Goal: Transaction & Acquisition: Purchase product/service

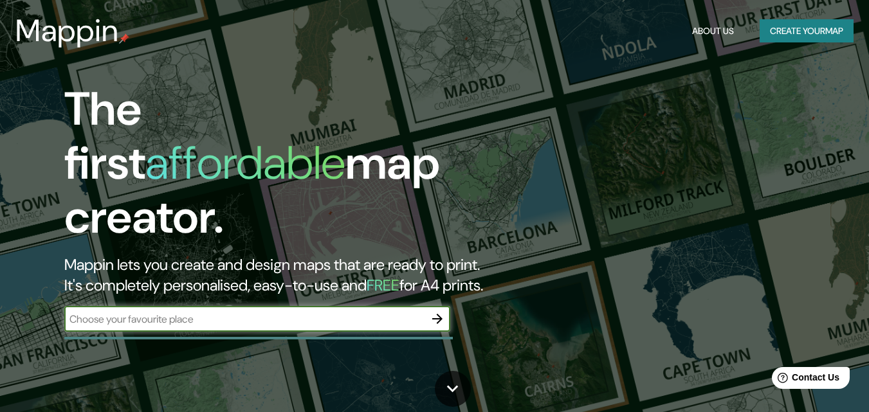
click at [298, 312] on input "text" at bounding box center [244, 319] width 360 height 15
click at [352, 312] on input "text" at bounding box center [244, 319] width 360 height 15
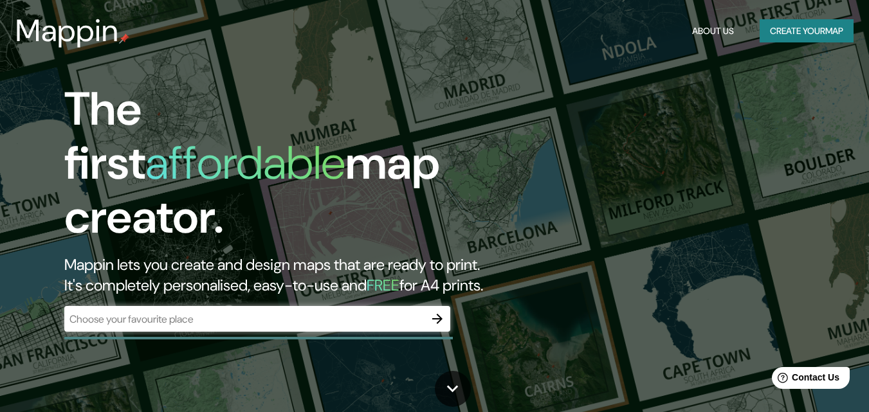
click at [414, 177] on h1 "The first affordable map creator." at bounding box center [281, 168] width 435 height 172
click at [787, 117] on div "The first affordable map creator. Mappin lets you create and design maps that a…" at bounding box center [434, 206] width 869 height 412
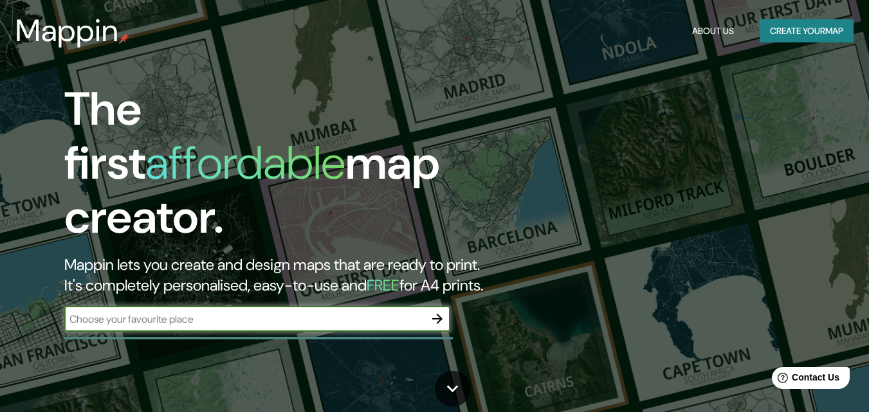
click at [284, 312] on input "text" at bounding box center [244, 319] width 360 height 15
type input "colonia dos [PERSON_NAME] toluca"
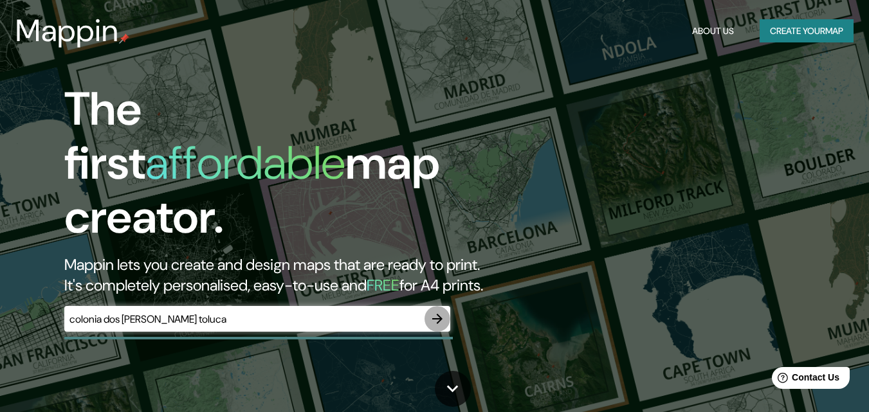
click at [431, 311] on icon "button" at bounding box center [437, 318] width 15 height 15
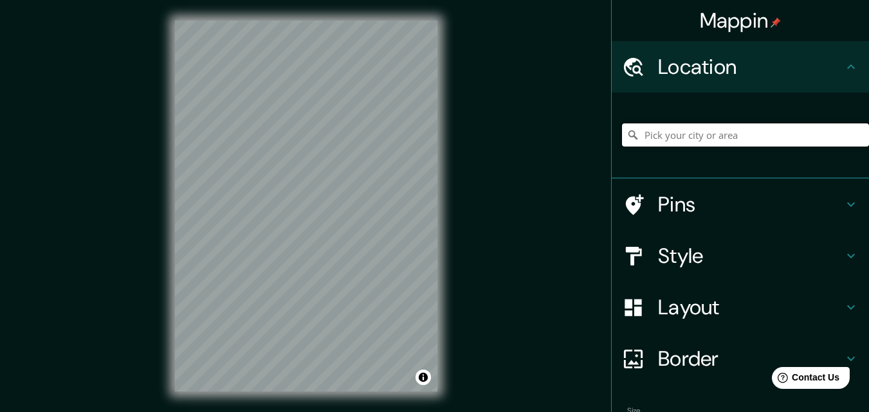
click at [749, 130] on input "Pick your city or area" at bounding box center [745, 134] width 247 height 23
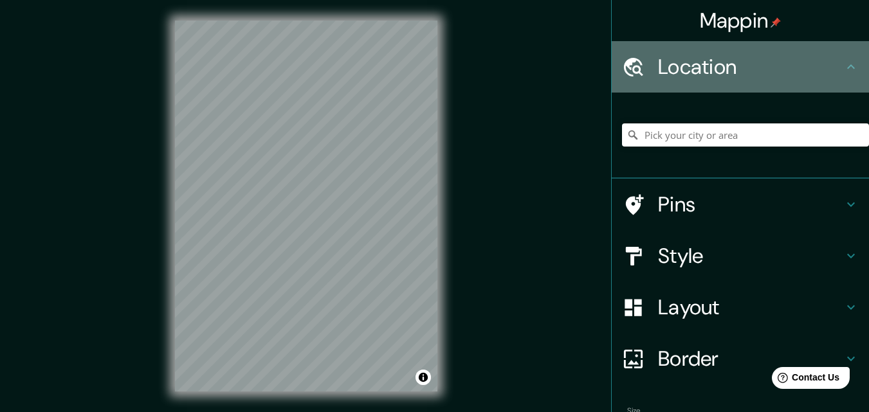
click at [783, 71] on h4 "Location" at bounding box center [750, 67] width 185 height 26
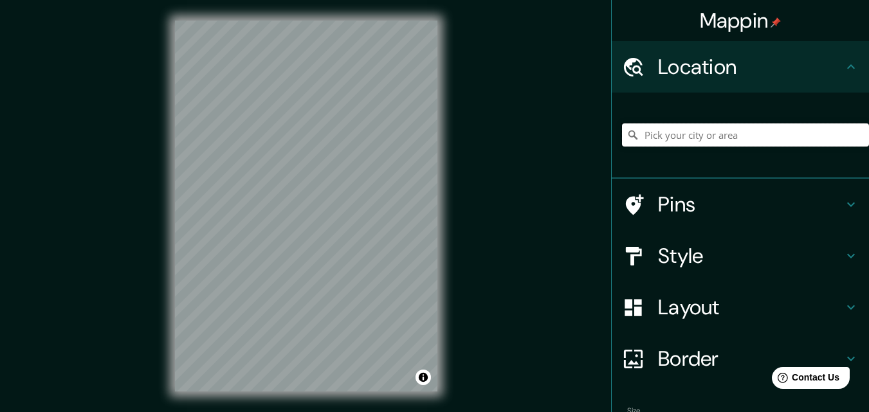
click at [770, 134] on input "Pick your city or area" at bounding box center [745, 134] width 247 height 23
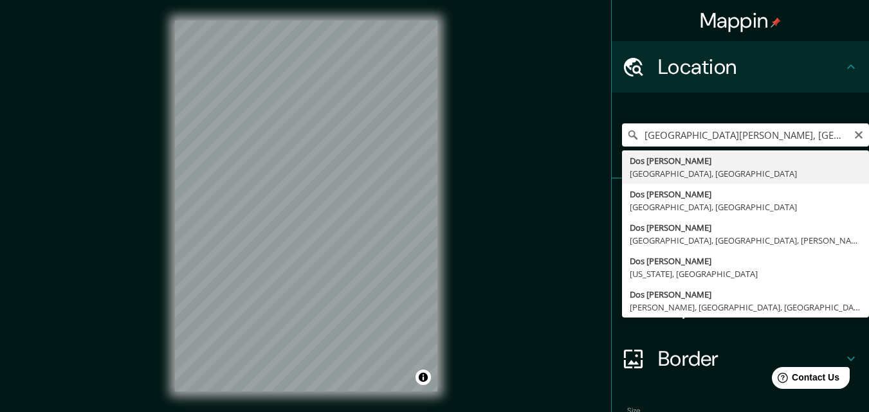
type input "Dos [PERSON_NAME], [GEOGRAPHIC_DATA], [GEOGRAPHIC_DATA]"
click at [499, 227] on div "Mappin Location [GEOGRAPHIC_DATA][PERSON_NAME], [GEOGRAPHIC_DATA], [GEOGRAPHIC_…" at bounding box center [434, 216] width 869 height 433
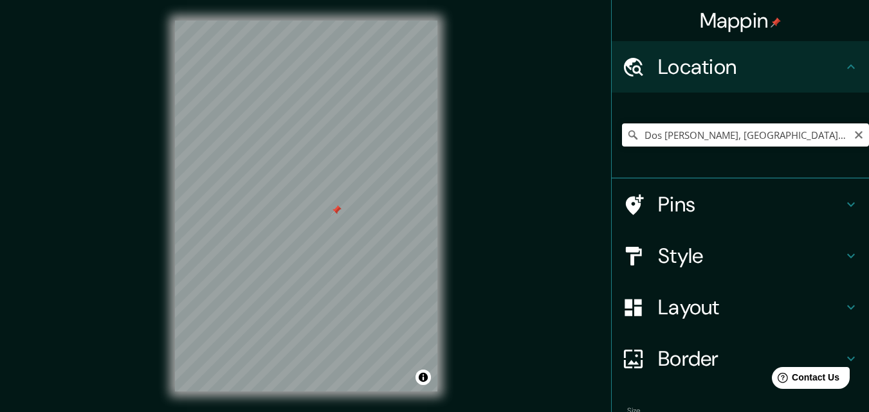
click at [336, 212] on div at bounding box center [336, 210] width 10 height 10
click at [855, 137] on icon "Clear" at bounding box center [859, 135] width 8 height 8
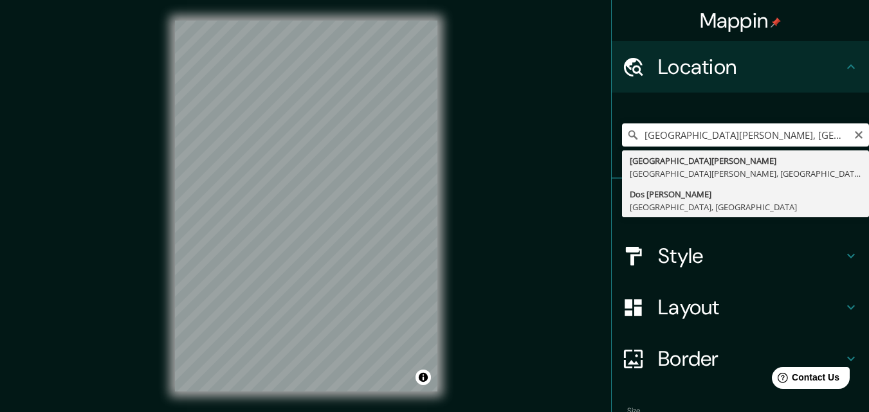
type input "Dos [PERSON_NAME], [GEOGRAPHIC_DATA], [GEOGRAPHIC_DATA]"
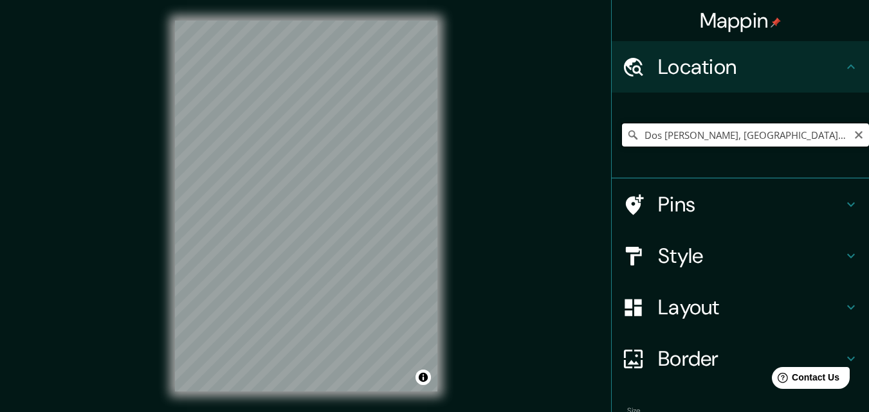
click at [820, 141] on input "Dos [PERSON_NAME], [GEOGRAPHIC_DATA], [GEOGRAPHIC_DATA]" at bounding box center [745, 134] width 247 height 23
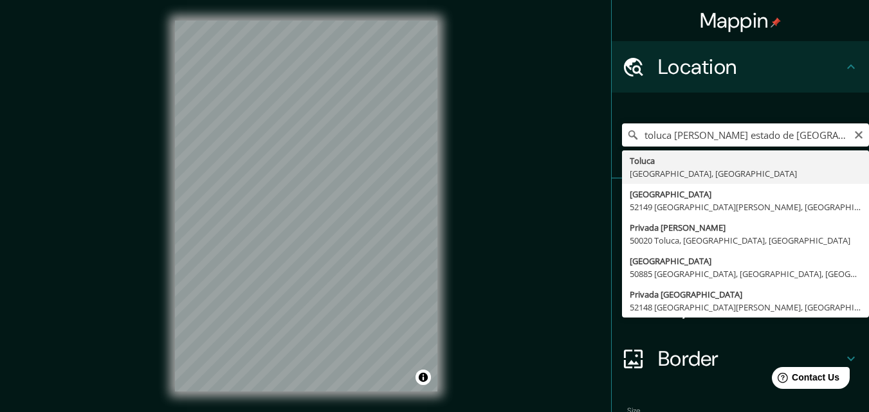
type input "Toluca, [GEOGRAPHIC_DATA], [GEOGRAPHIC_DATA]"
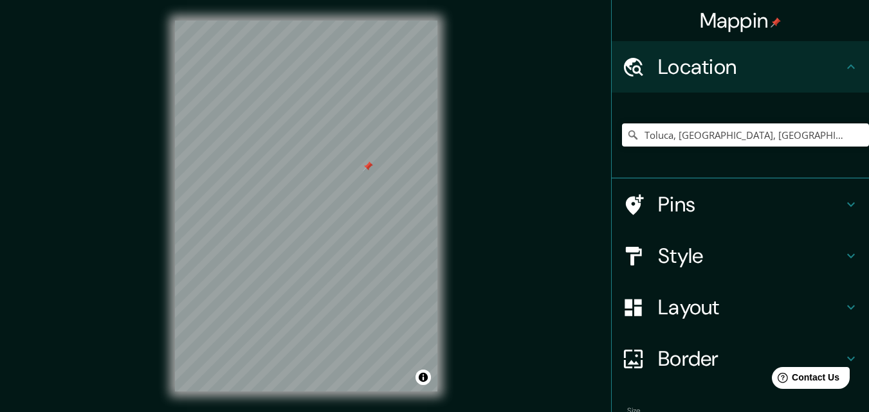
click at [370, 168] on div at bounding box center [368, 166] width 10 height 10
click at [744, 253] on h4 "Style" at bounding box center [750, 256] width 185 height 26
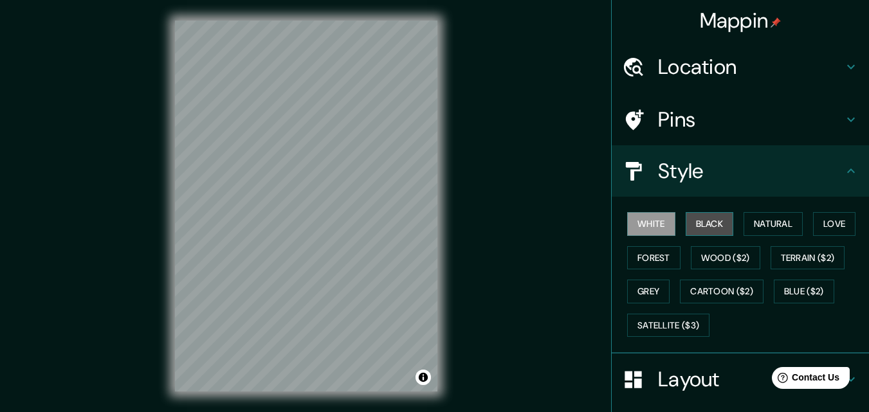
click at [703, 233] on button "Black" at bounding box center [709, 224] width 48 height 24
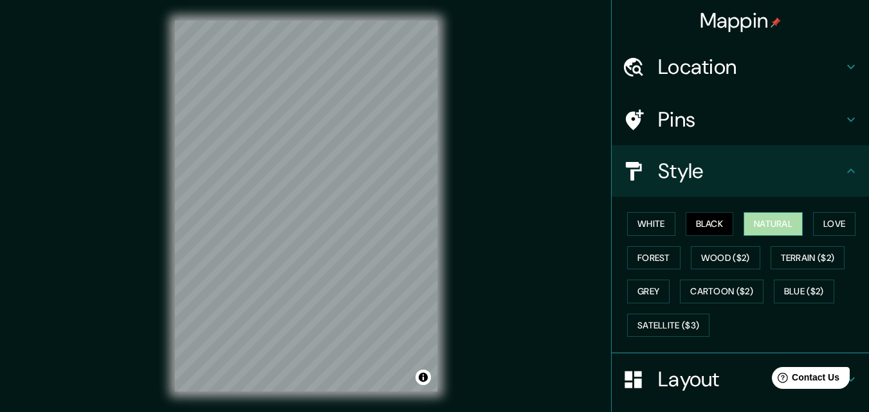
click at [786, 224] on button "Natural" at bounding box center [772, 224] width 59 height 24
click at [833, 226] on button "Love" at bounding box center [834, 224] width 42 height 24
click at [785, 224] on button "Natural" at bounding box center [772, 224] width 59 height 24
click at [661, 257] on button "Forest" at bounding box center [653, 258] width 53 height 24
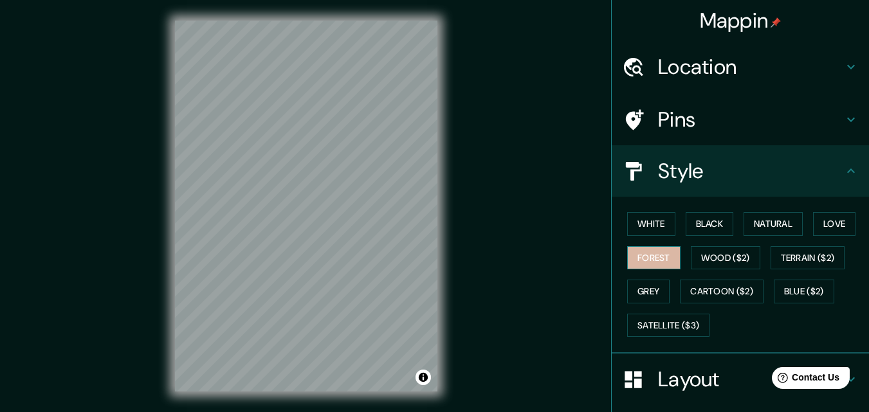
click at [661, 257] on button "Forest" at bounding box center [653, 258] width 53 height 24
click at [638, 294] on button "Grey" at bounding box center [648, 292] width 42 height 24
click at [756, 208] on div "White Black Natural Love Forest Wood ($2) Terrain ($2) Grey Cartoon ($2) Blue (…" at bounding box center [745, 274] width 247 height 135
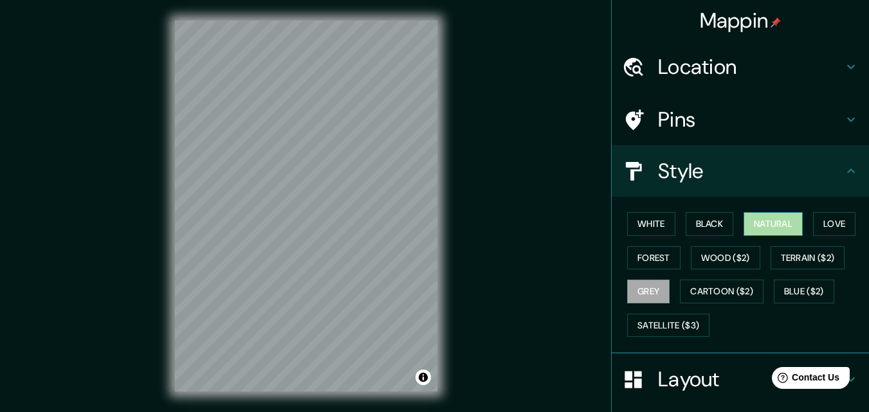
click at [763, 219] on button "Natural" at bounding box center [772, 224] width 59 height 24
click at [487, 177] on div "Mappin Location [GEOGRAPHIC_DATA], [GEOGRAPHIC_DATA], [GEOGRAPHIC_DATA] Pins St…" at bounding box center [434, 216] width 869 height 433
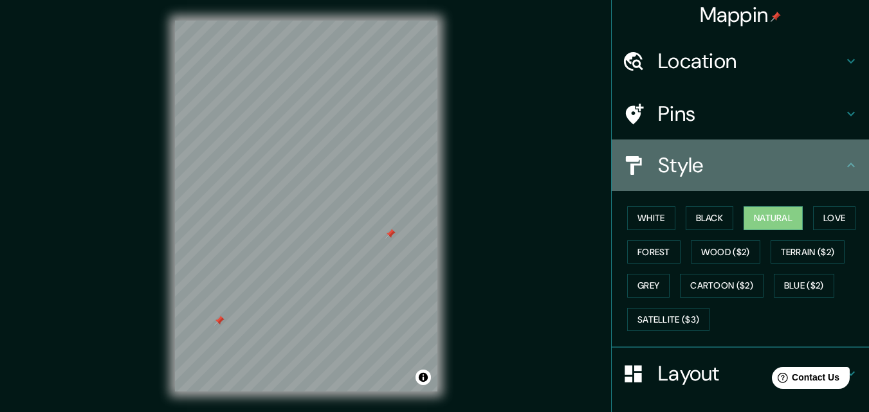
click at [778, 167] on h4 "Style" at bounding box center [750, 165] width 185 height 26
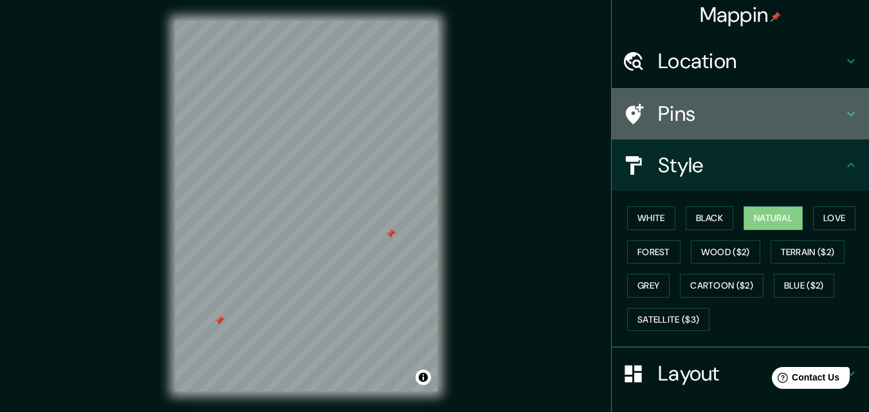
click at [843, 113] on icon at bounding box center [850, 113] width 15 height 15
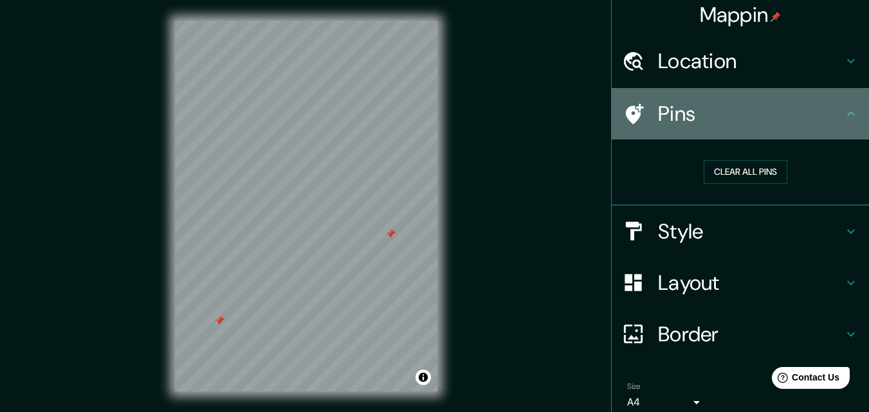
click at [843, 113] on icon at bounding box center [850, 113] width 15 height 15
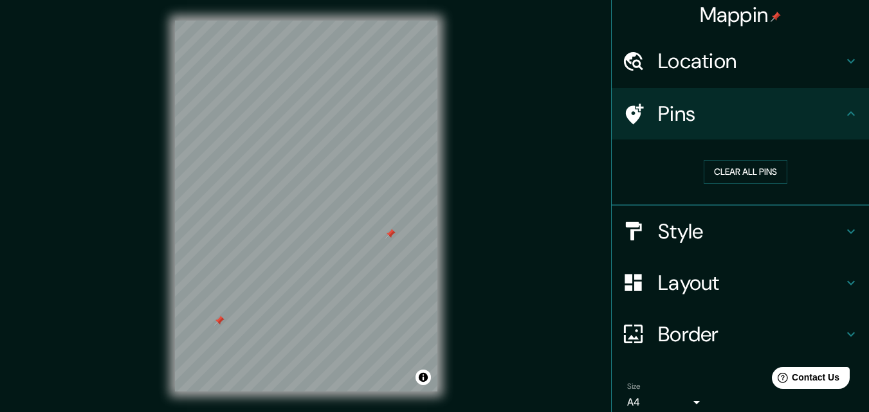
scroll to position [60, 0]
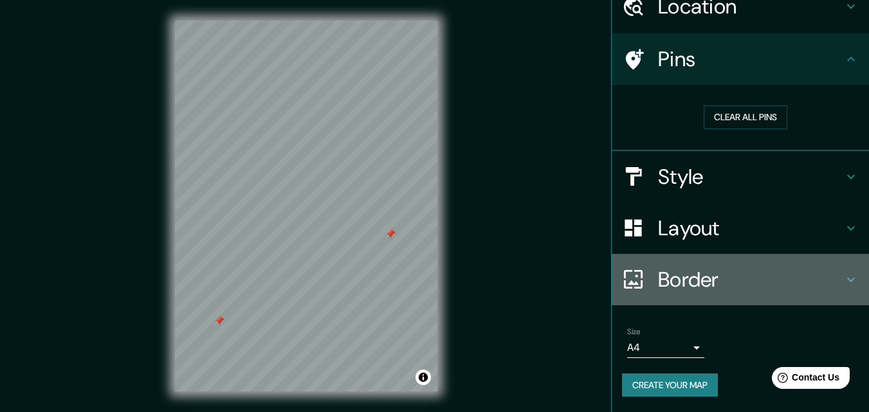
click at [696, 287] on h4 "Border" at bounding box center [750, 280] width 185 height 26
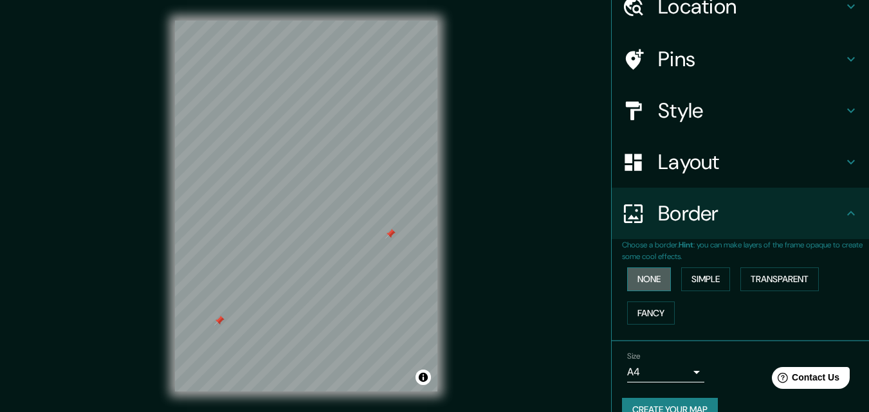
click at [644, 277] on button "None" at bounding box center [649, 280] width 44 height 24
click at [709, 278] on button "Simple" at bounding box center [705, 280] width 49 height 24
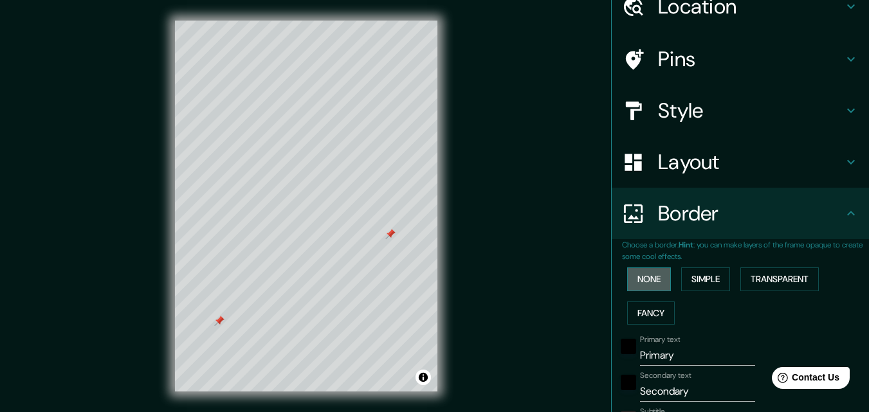
click at [646, 276] on button "None" at bounding box center [649, 280] width 44 height 24
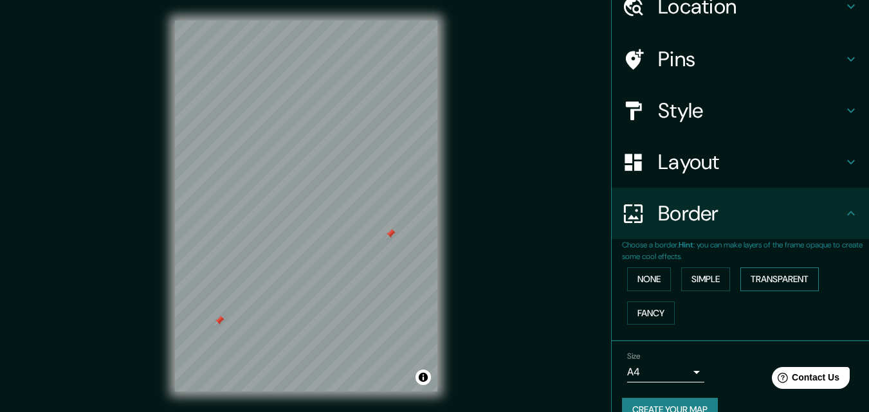
click at [779, 287] on button "Transparent" at bounding box center [779, 280] width 78 height 24
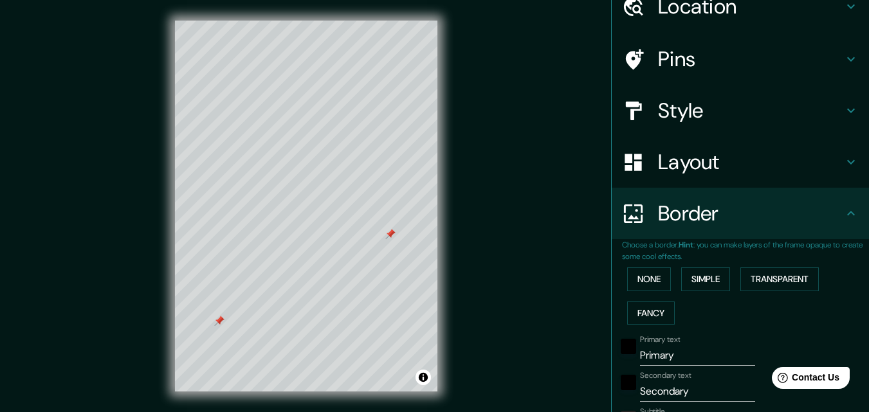
click at [642, 325] on div "None Simple Transparent Fancy" at bounding box center [745, 296] width 247 height 68
click at [646, 322] on button "Fancy" at bounding box center [651, 314] width 48 height 24
drag, startPoint x: 651, startPoint y: 266, endPoint x: 639, endPoint y: 293, distance: 29.9
click at [639, 293] on div "None Simple Transparent Fancy" at bounding box center [745, 296] width 247 height 68
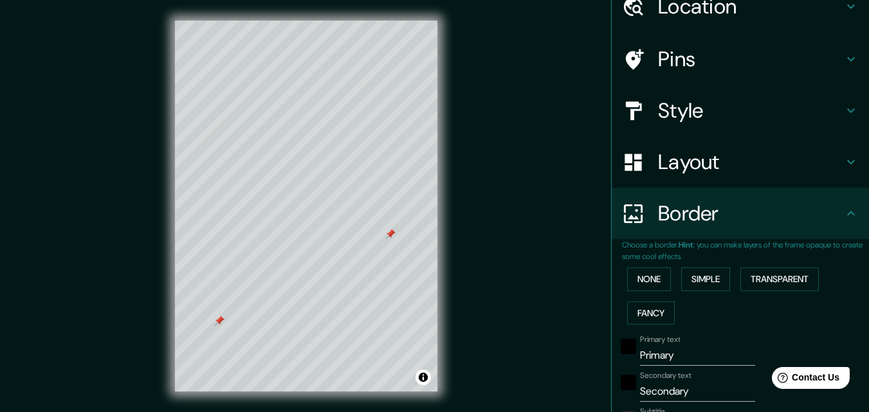
click at [639, 293] on div "None Simple Transparent Fancy" at bounding box center [745, 296] width 247 height 68
click at [646, 286] on button "None" at bounding box center [649, 280] width 44 height 24
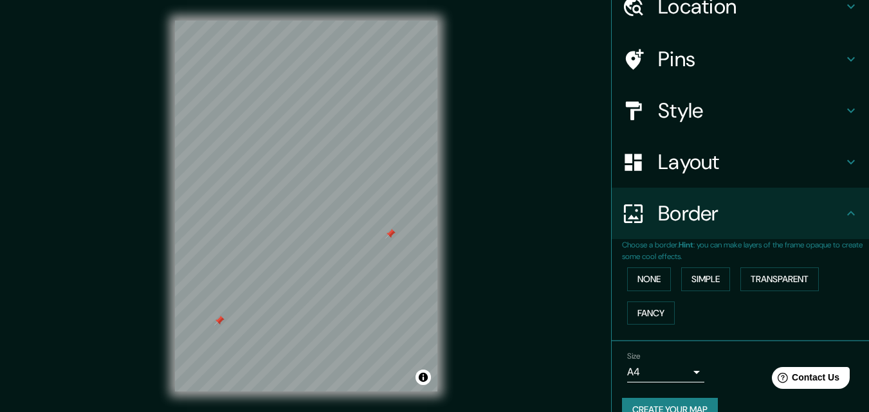
click at [509, 258] on div "Mappin Location [GEOGRAPHIC_DATA], [GEOGRAPHIC_DATA], [GEOGRAPHIC_DATA] Pins St…" at bounding box center [434, 216] width 869 height 433
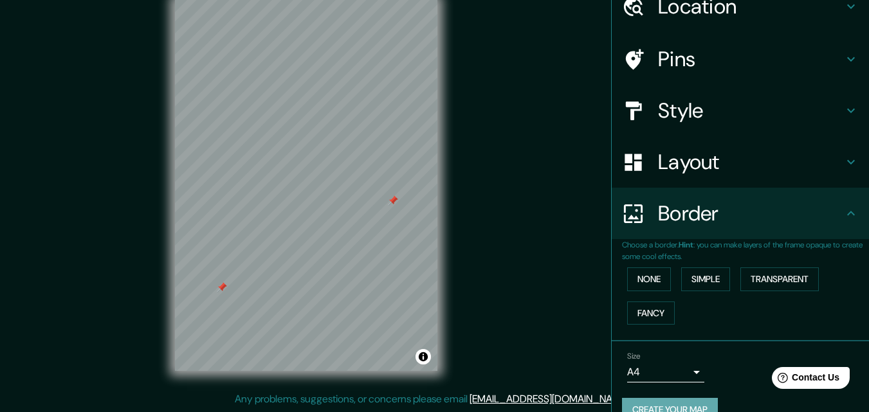
click at [693, 404] on button "Create your map" at bounding box center [670, 410] width 96 height 24
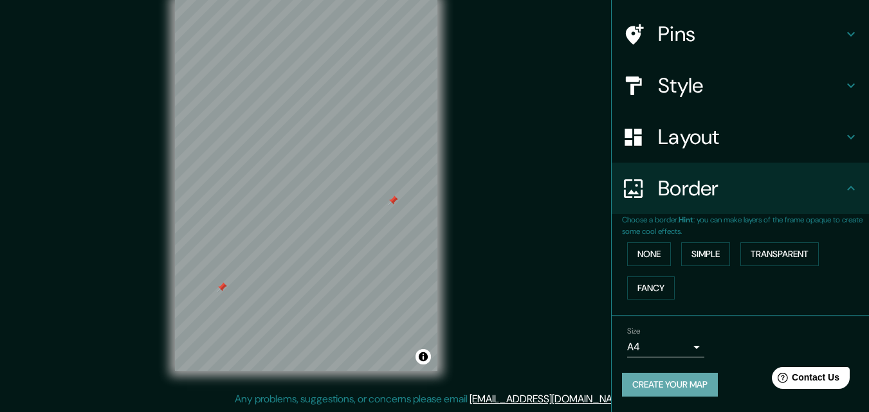
click at [680, 389] on button "Create your map" at bounding box center [670, 385] width 96 height 24
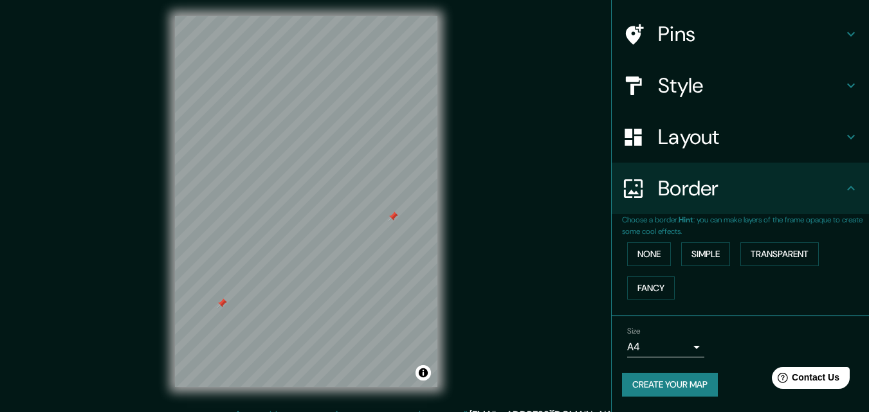
scroll to position [6, 0]
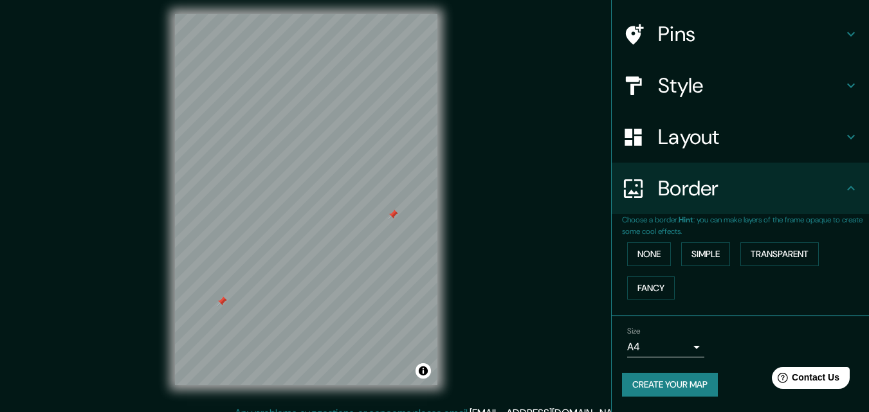
click at [483, 180] on div "Mappin Location [GEOGRAPHIC_DATA], [GEOGRAPHIC_DATA], [GEOGRAPHIC_DATA] Pins St…" at bounding box center [434, 210] width 869 height 433
click at [500, 111] on div "Mappin Location [GEOGRAPHIC_DATA], [GEOGRAPHIC_DATA], [GEOGRAPHIC_DATA] Pins St…" at bounding box center [434, 210] width 869 height 433
click at [570, 87] on div "Mappin Location [GEOGRAPHIC_DATA], [GEOGRAPHIC_DATA], [GEOGRAPHIC_DATA] Pins St…" at bounding box center [434, 210] width 869 height 433
click at [520, 148] on div "Mappin Location [GEOGRAPHIC_DATA], [GEOGRAPHIC_DATA], [GEOGRAPHIC_DATA] Pins St…" at bounding box center [434, 210] width 869 height 433
click at [511, 37] on div "Mappin Location [GEOGRAPHIC_DATA], [GEOGRAPHIC_DATA], [GEOGRAPHIC_DATA] Pins St…" at bounding box center [434, 210] width 869 height 433
